Goal: Ask a question

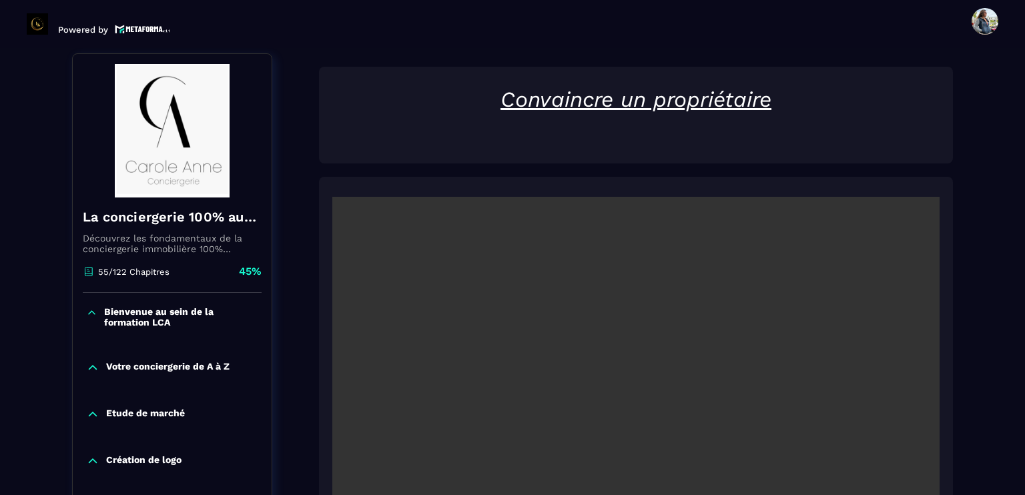
scroll to position [267, 0]
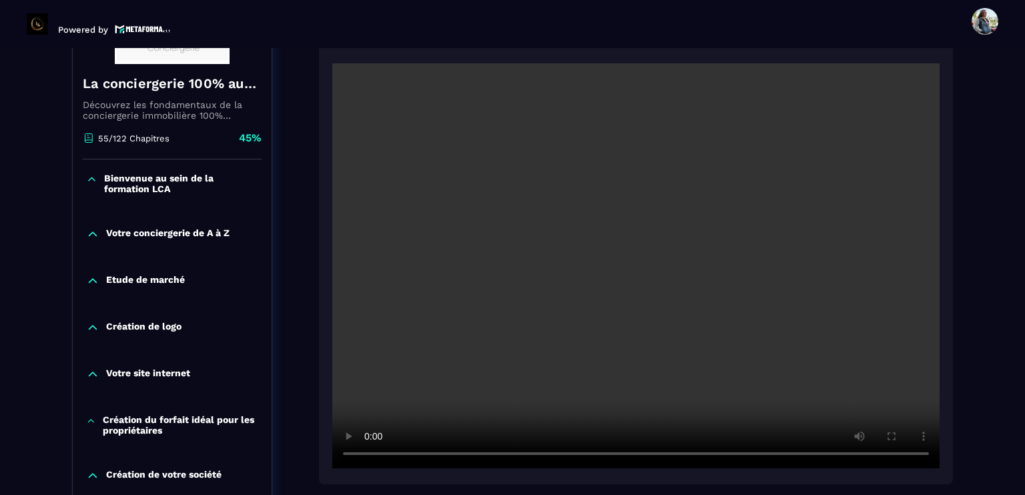
click at [623, 291] on video at bounding box center [635, 265] width 607 height 405
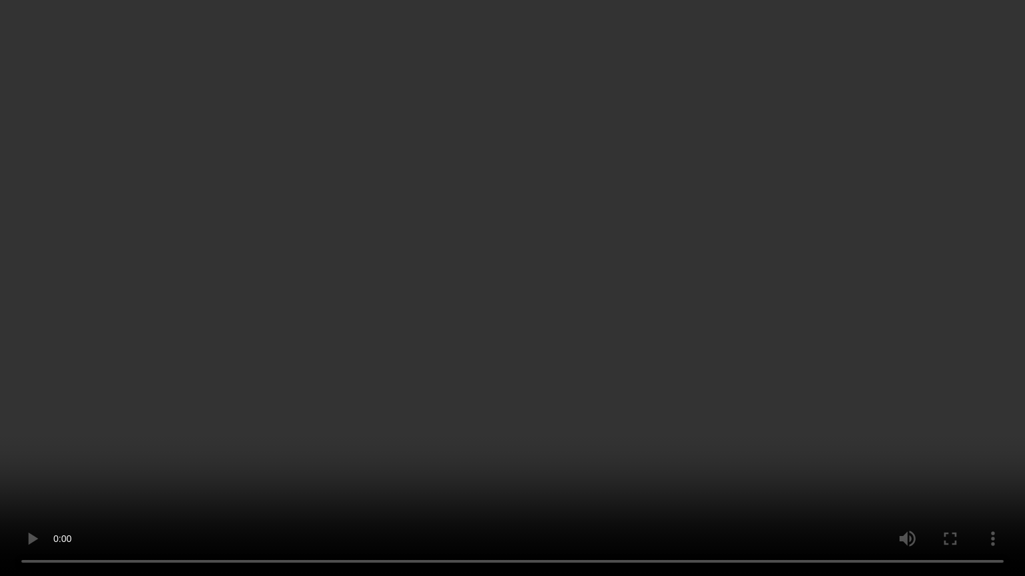
click at [417, 254] on video at bounding box center [512, 288] width 1025 height 576
click at [505, 370] on video at bounding box center [512, 288] width 1025 height 576
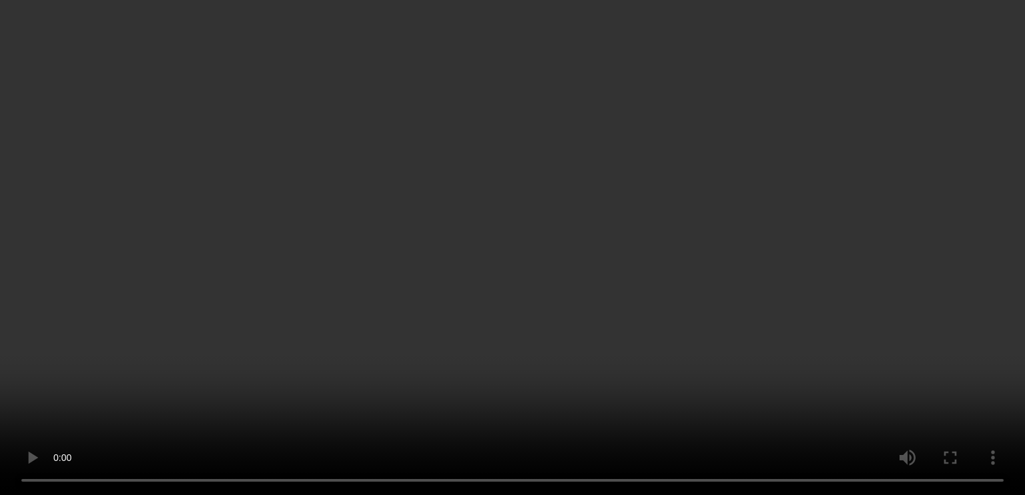
scroll to position [400, 0]
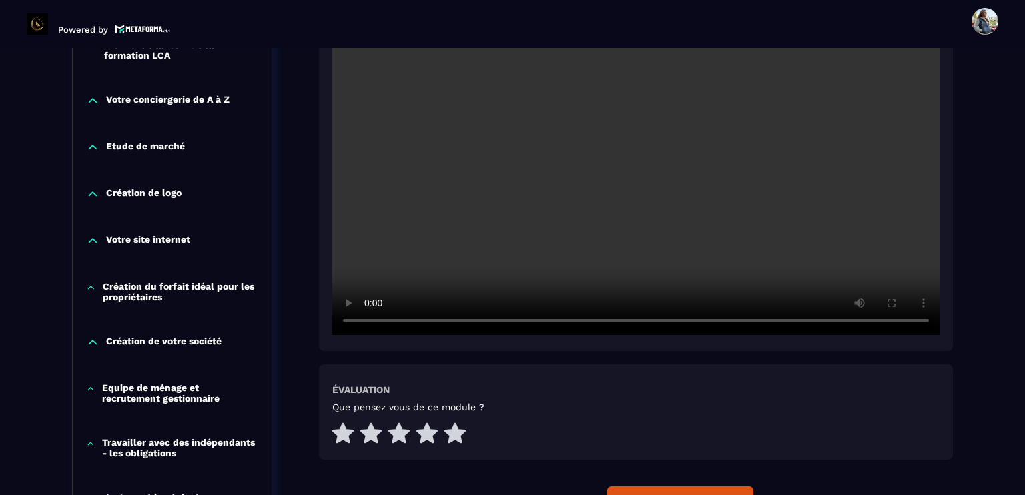
click at [683, 234] on video at bounding box center [635, 132] width 607 height 405
click at [739, 194] on video at bounding box center [635, 132] width 607 height 405
click at [653, 194] on video at bounding box center [635, 132] width 607 height 405
click at [566, 218] on video at bounding box center [635, 132] width 607 height 405
click at [651, 210] on video at bounding box center [635, 132] width 607 height 405
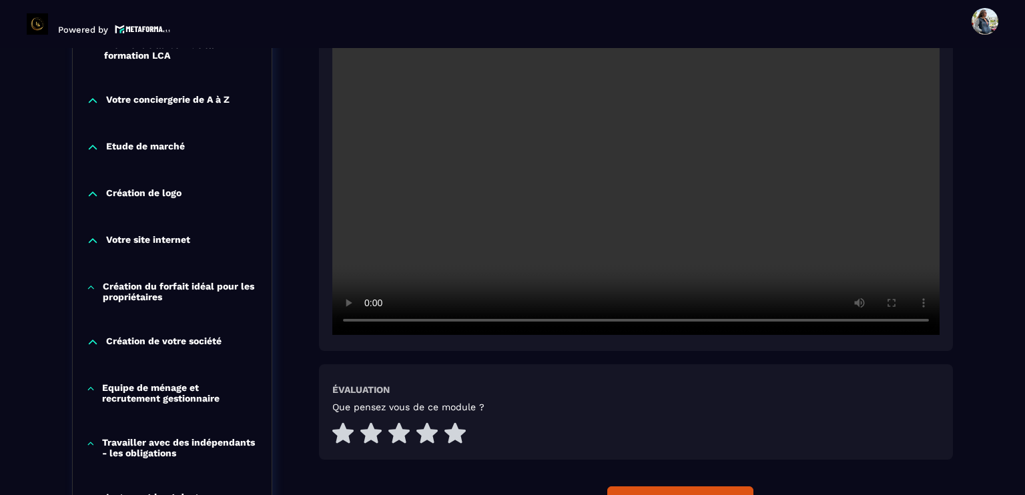
click at [612, 236] on video at bounding box center [635, 132] width 607 height 405
click at [622, 209] on video at bounding box center [635, 132] width 607 height 405
click at [627, 214] on video at bounding box center [635, 132] width 607 height 405
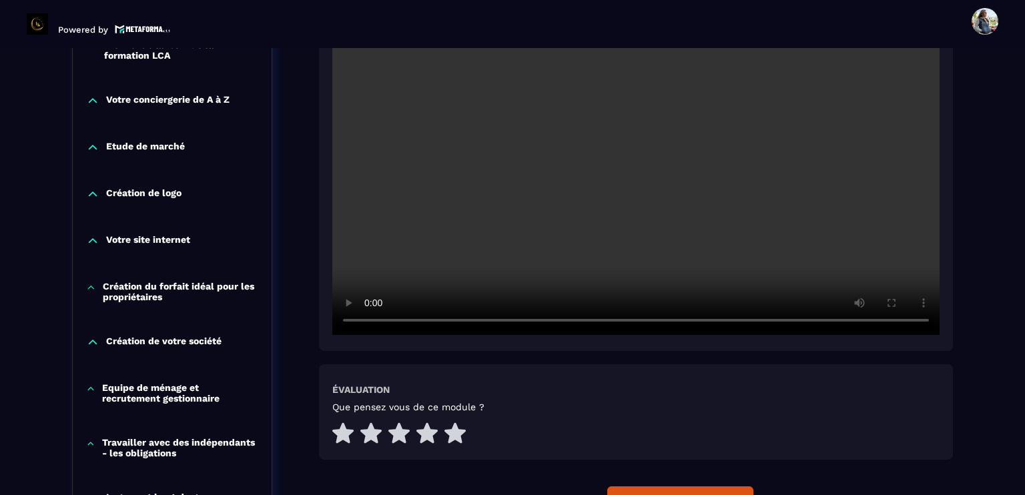
click at [627, 214] on video at bounding box center [635, 132] width 607 height 405
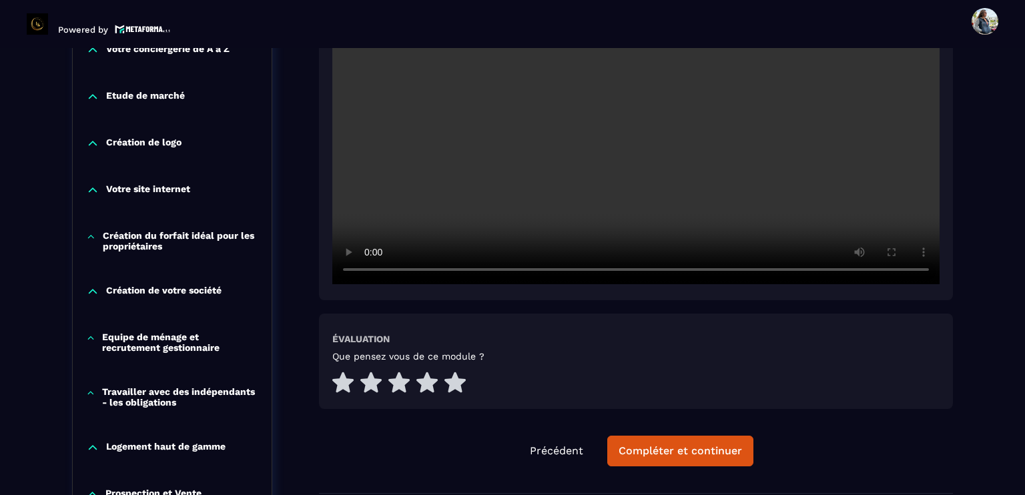
scroll to position [534, 0]
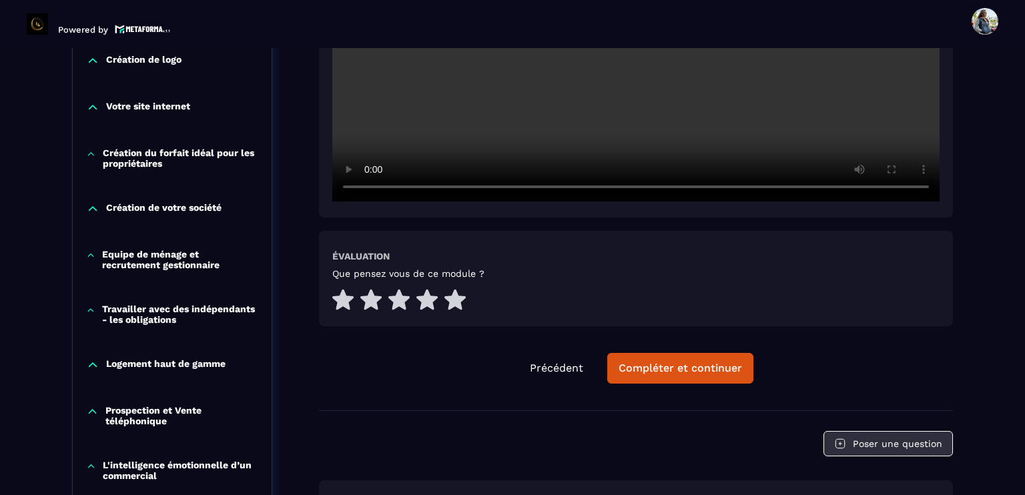
click at [850, 444] on button "Poser une question" at bounding box center [887, 443] width 129 height 25
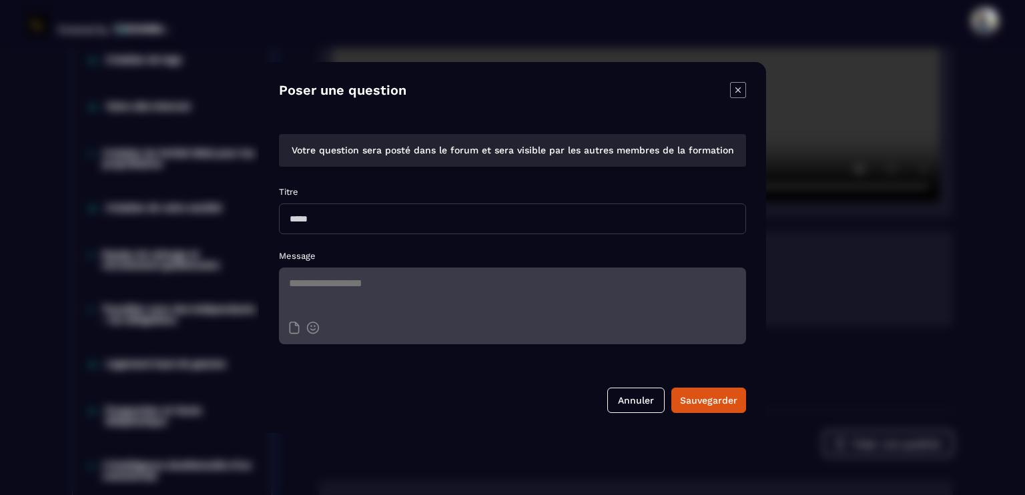
click at [323, 217] on input "Modal window" at bounding box center [512, 219] width 467 height 31
type input "*"
type input "**********"
click at [310, 287] on textarea "Modal window" at bounding box center [512, 291] width 467 height 47
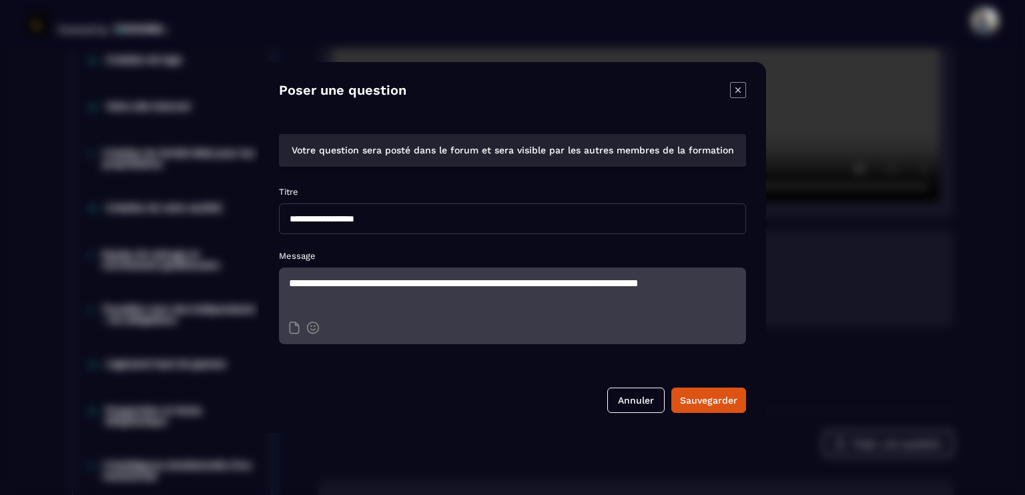
click at [290, 286] on textarea "**********" at bounding box center [512, 291] width 467 height 47
click at [480, 290] on textarea "**********" at bounding box center [512, 291] width 467 height 47
type textarea "**********"
click at [701, 400] on div "Sauvegarder" at bounding box center [708, 400] width 57 height 13
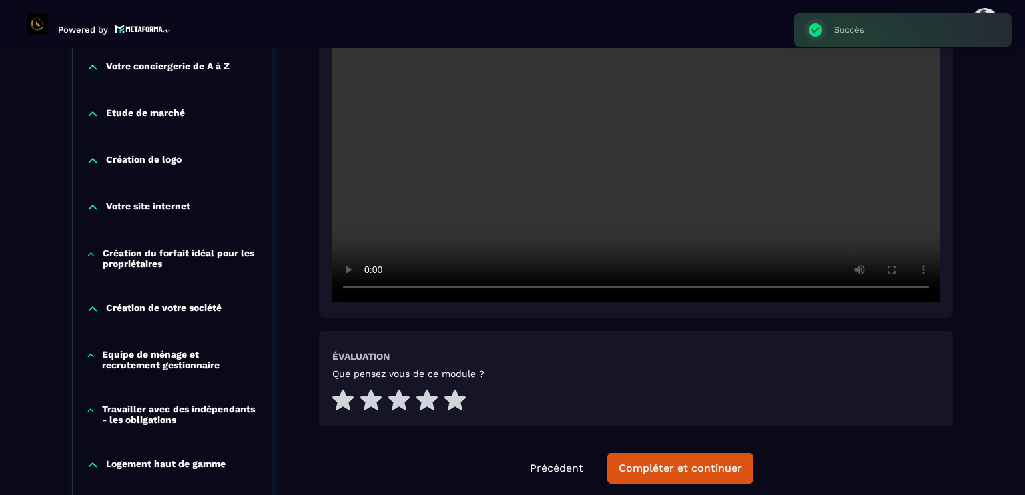
scroll to position [400, 0]
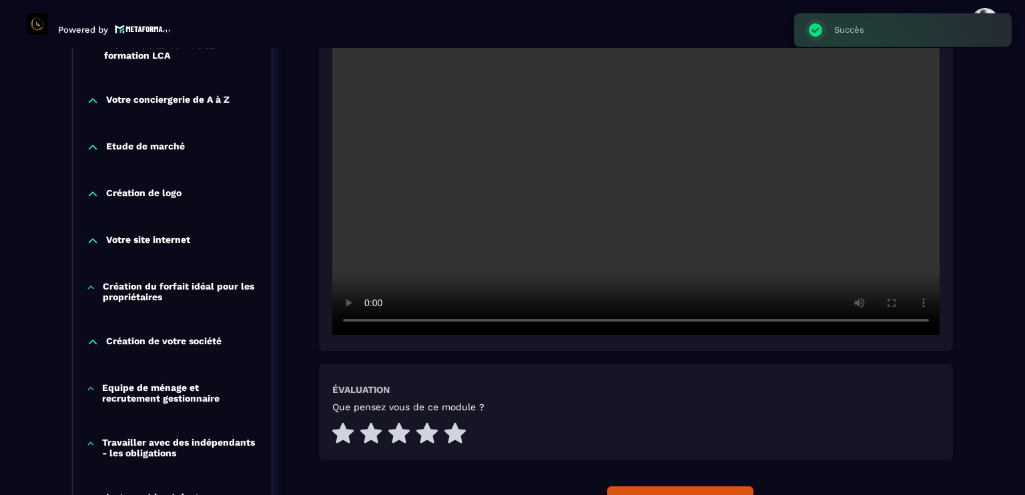
click at [650, 195] on video at bounding box center [635, 132] width 607 height 405
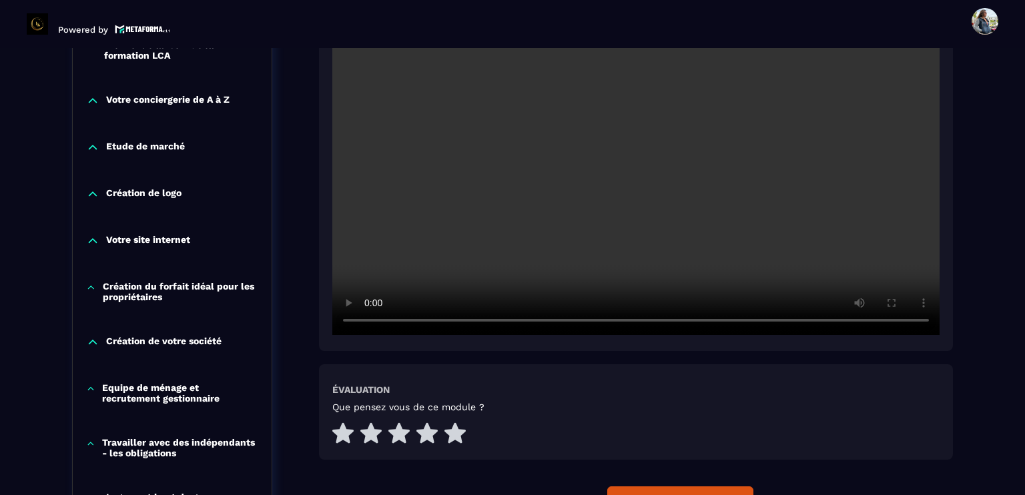
click at [614, 226] on video at bounding box center [635, 132] width 607 height 405
click at [637, 206] on video at bounding box center [635, 132] width 607 height 405
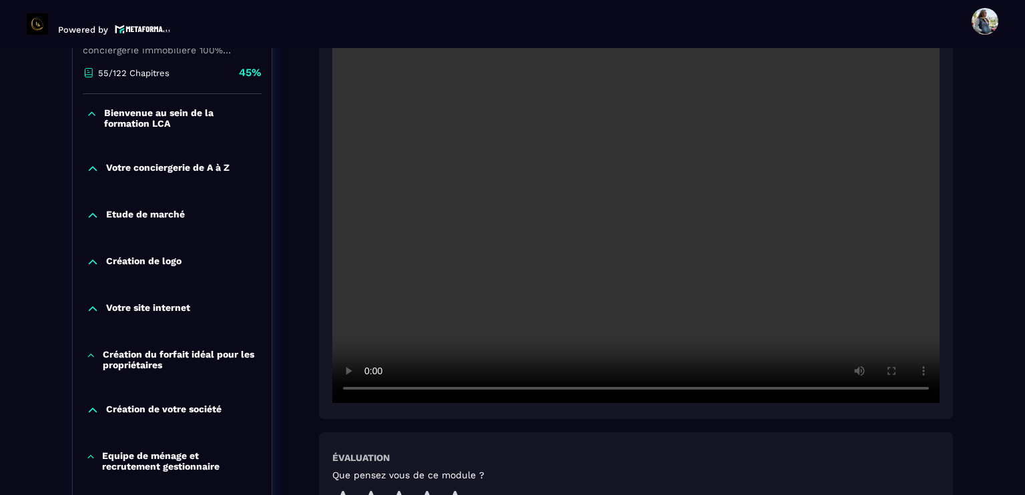
scroll to position [334, 0]
click at [590, 277] on video at bounding box center [635, 199] width 607 height 405
click at [657, 222] on video at bounding box center [635, 199] width 607 height 405
click at [641, 271] on video at bounding box center [635, 199] width 607 height 405
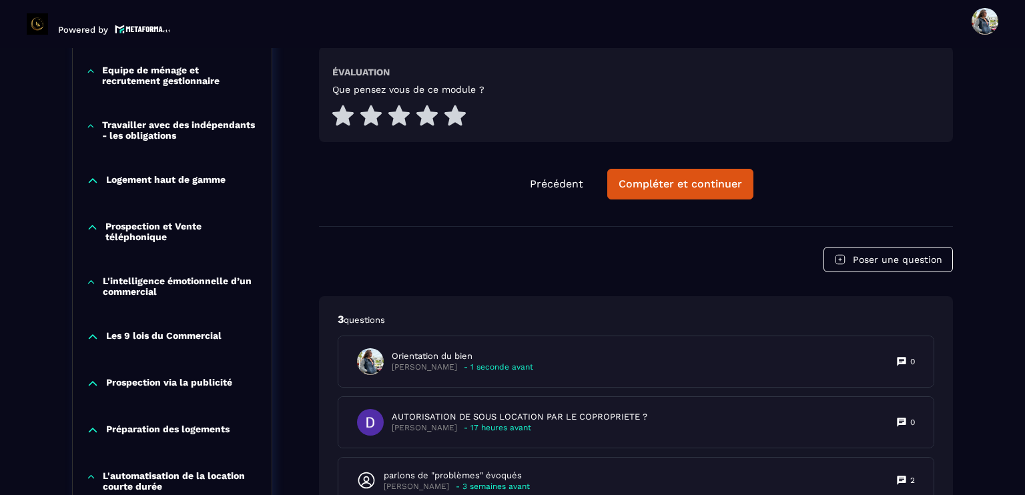
scroll to position [801, 0]
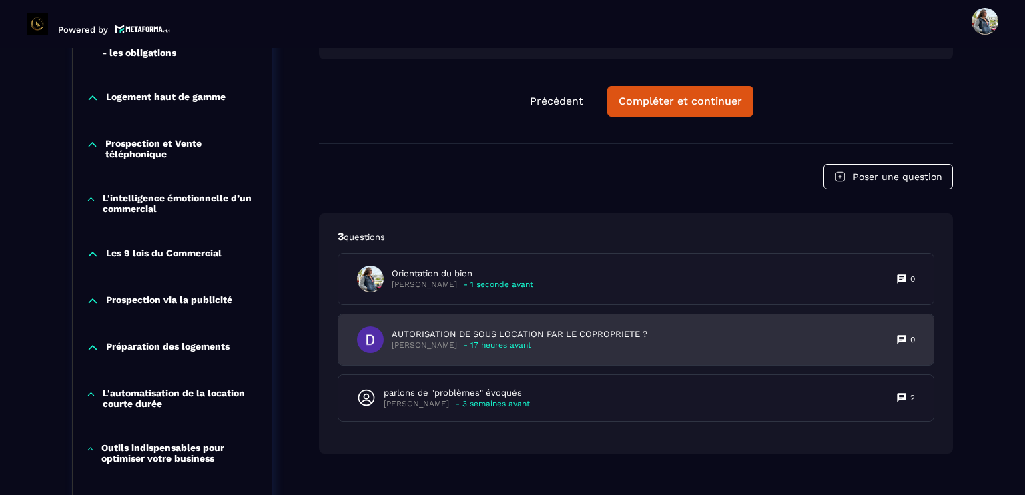
click at [438, 345] on p "[PERSON_NAME]" at bounding box center [424, 345] width 65 height 10
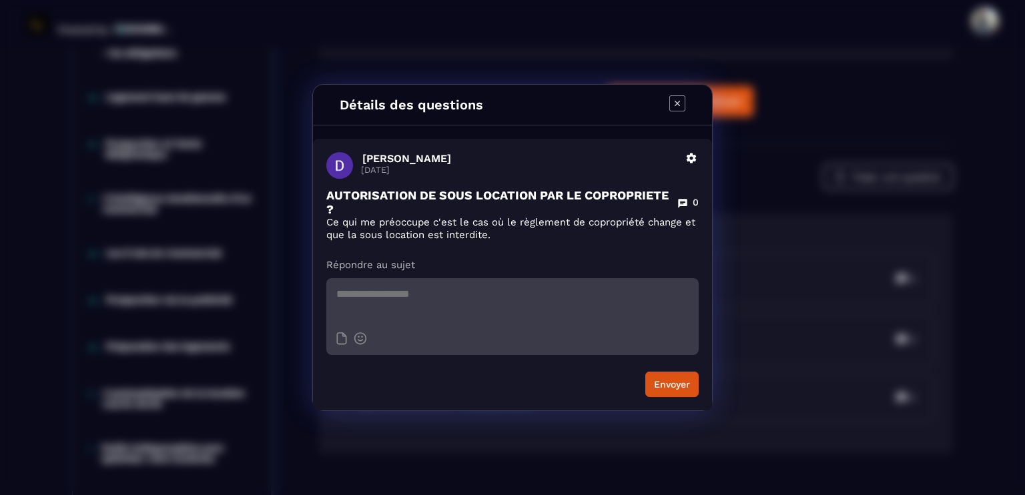
click at [675, 108] on icon "Modal window" at bounding box center [677, 103] width 16 height 16
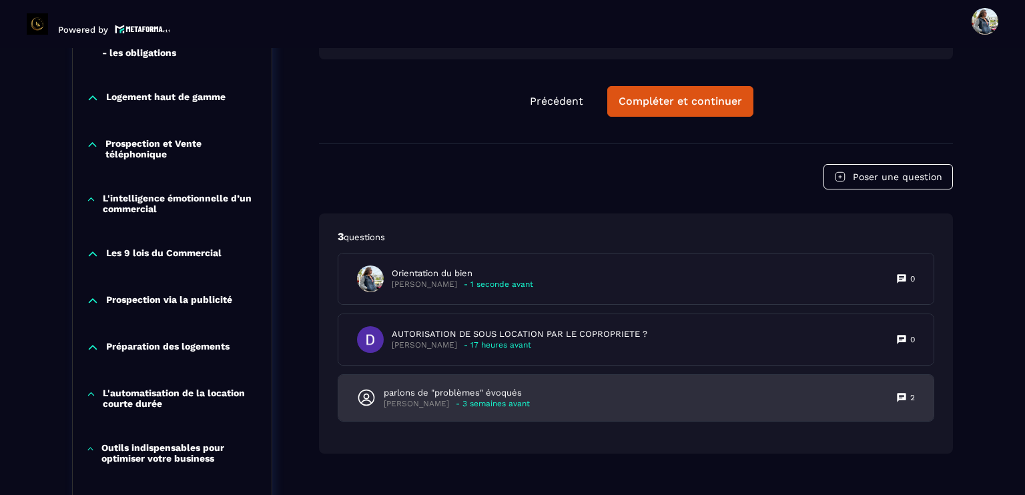
click at [404, 408] on div "parlons de "problèmes" évoqués [PERSON_NAME] - 3 semaines avant 2" at bounding box center [635, 398] width 595 height 46
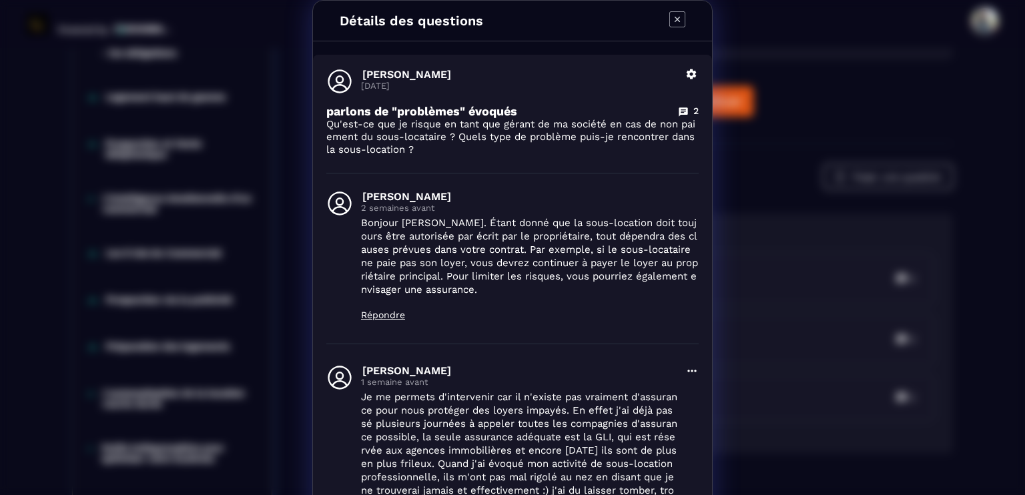
click at [675, 21] on icon "Modal window" at bounding box center [677, 19] width 5 height 5
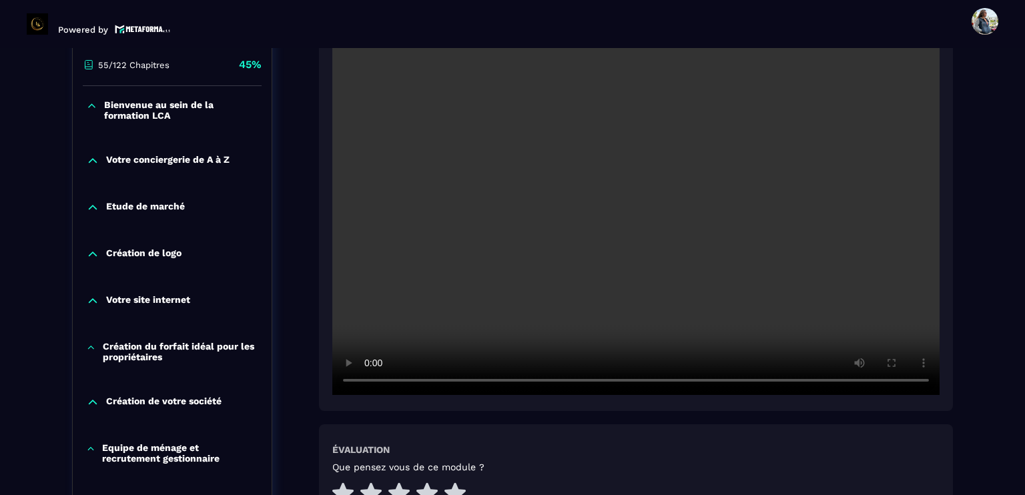
scroll to position [334, 0]
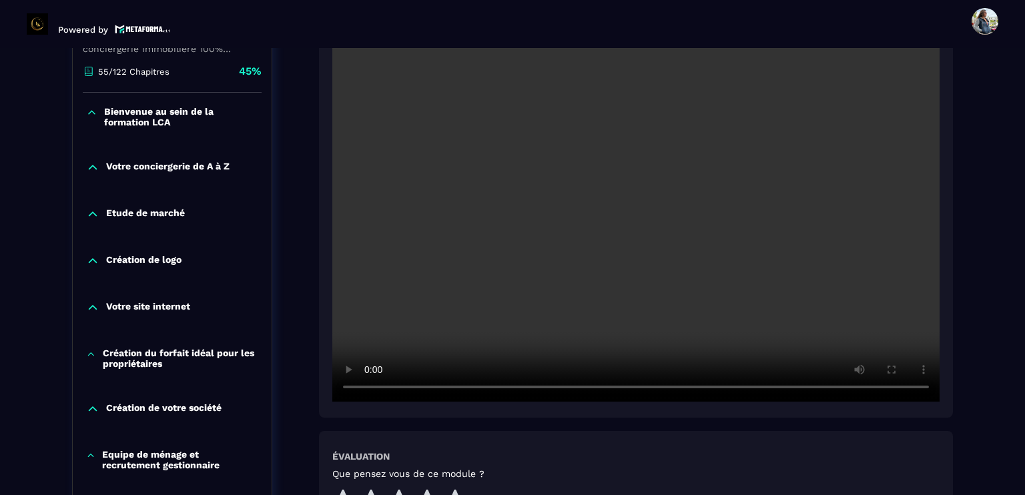
click at [643, 214] on video at bounding box center [635, 199] width 607 height 405
click at [586, 279] on video at bounding box center [635, 199] width 607 height 405
click at [595, 250] on video at bounding box center [635, 199] width 607 height 405
